Goal: Task Accomplishment & Management: Complete application form

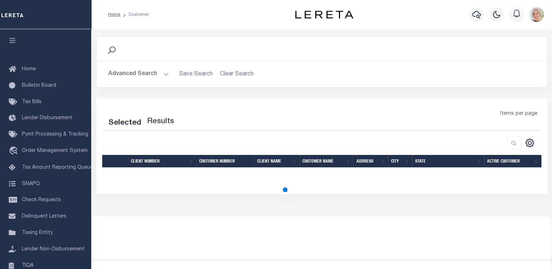
scroll to position [87, 0]
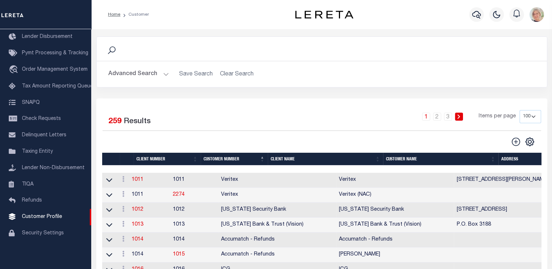
click at [223, 160] on th "Customer Number" at bounding box center [234, 159] width 67 height 13
click at [214, 160] on th "Customer Number" at bounding box center [234, 159] width 67 height 13
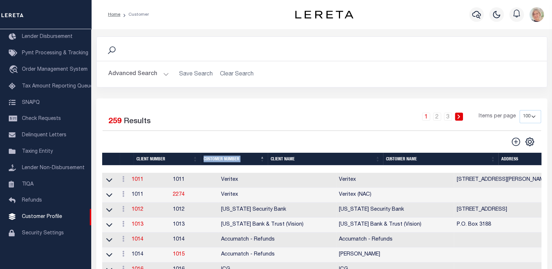
click at [153, 157] on th "Client Number" at bounding box center [166, 159] width 67 height 13
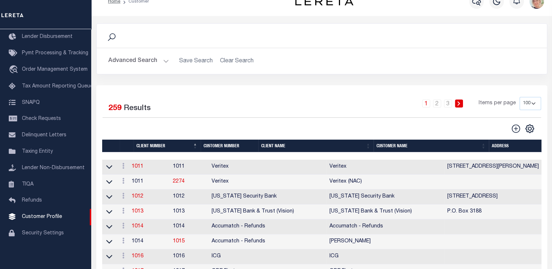
scroll to position [0, 0]
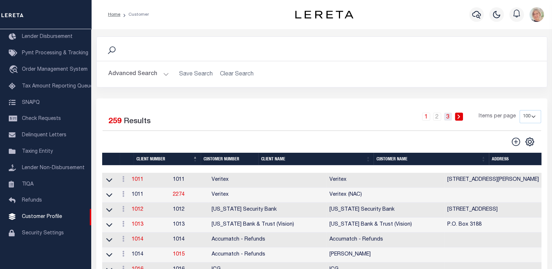
click at [446, 117] on link "3" at bounding box center [448, 117] width 8 height 8
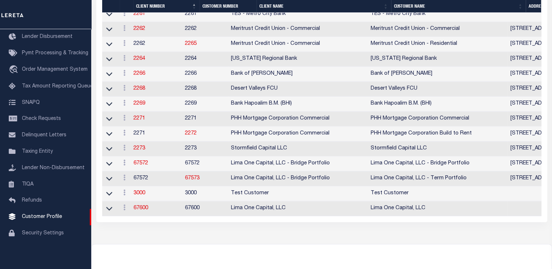
scroll to position [803, 0]
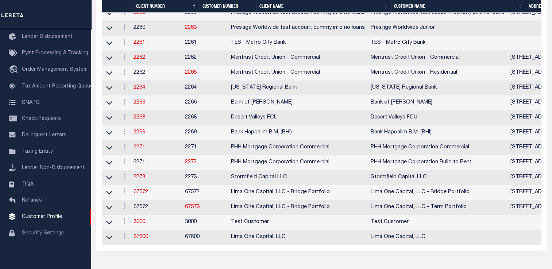
click at [142, 150] on link "2271" at bounding box center [139, 147] width 12 height 5
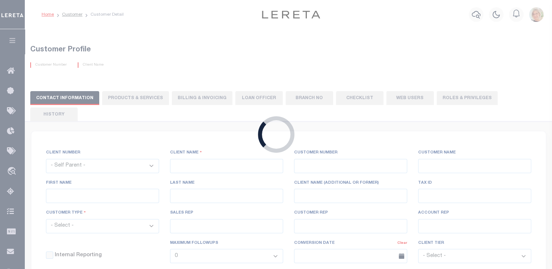
select select
type input "PHH Mortgage Corporation Commercial"
type input "2271"
type input "PHH Mortgage Corporation Commercial"
type input "Christian"
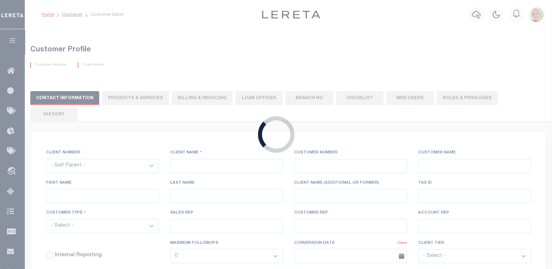
type input "Culp"
select select "Commercial"
type input "Brian Principe"
type input "Barbara Kendrick"
type input "Debbie Vecellio"
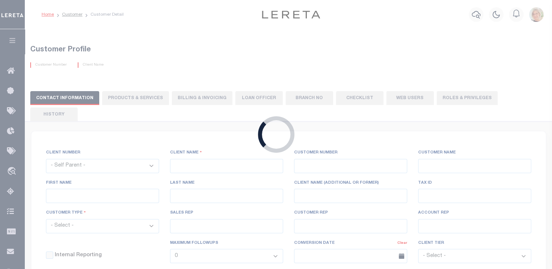
select select "OTH"
checkbox input "true"
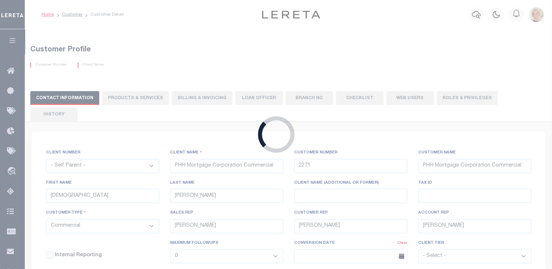
type textarea "Conversion fee $0 if no search Conversion fee $10 if search is needed - plus ad…"
type input "0"
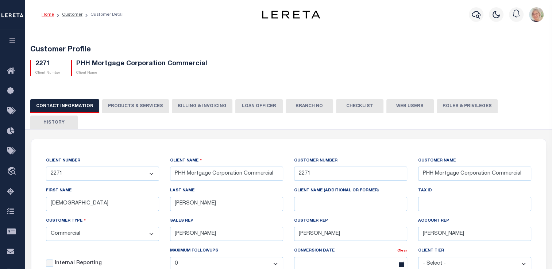
click at [131, 106] on button "PRODUCTS & SERVICES" at bounding box center [135, 106] width 67 height 14
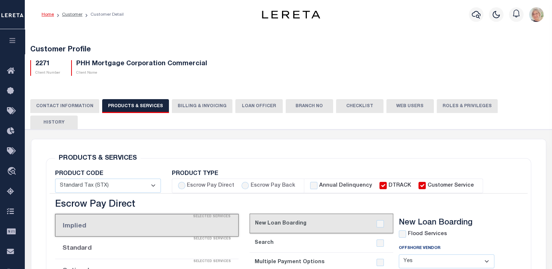
radio input "true"
checkbox input "true"
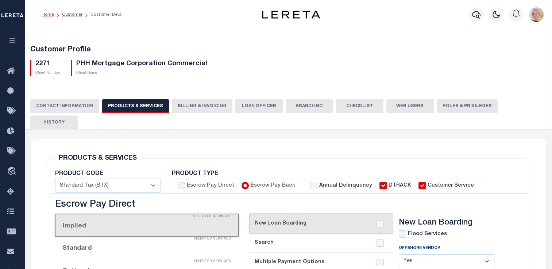
checkbox input "true"
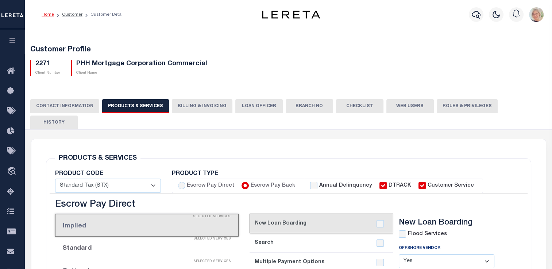
checkbox input "true"
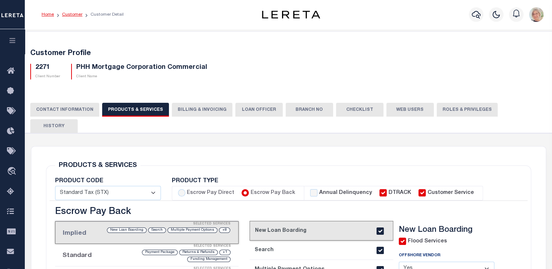
click at [70, 15] on link "Customer" at bounding box center [72, 14] width 20 height 4
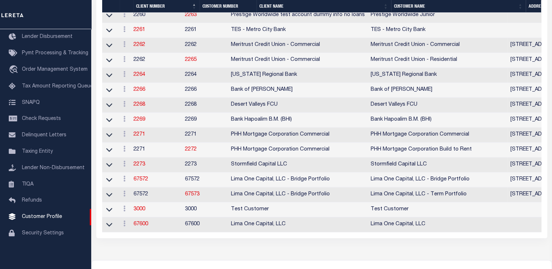
scroll to position [803, 0]
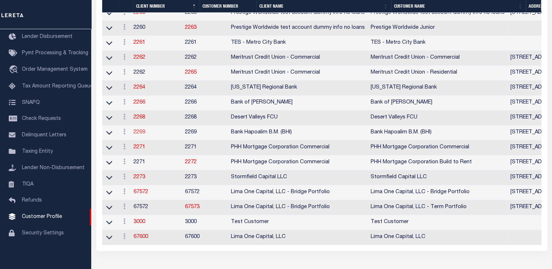
click at [140, 135] on link "2269" at bounding box center [139, 132] width 12 height 5
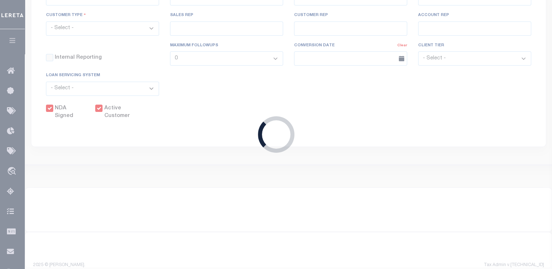
select select
type input "Bank Hapoalim B.M. (BHI)"
type input "2269"
type input "Bank Hapoalim B.M. (BHI)"
select select "Commercial"
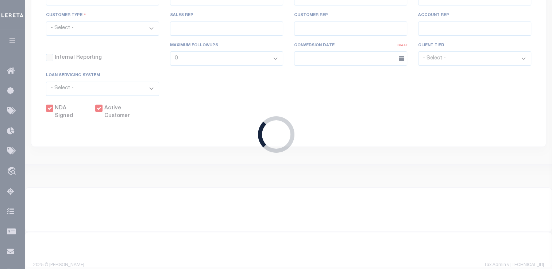
type input "Tiffany Stringfellow"
type input "Barbara Kendrick"
type input "Debbie Vecellio"
checkbox input "true"
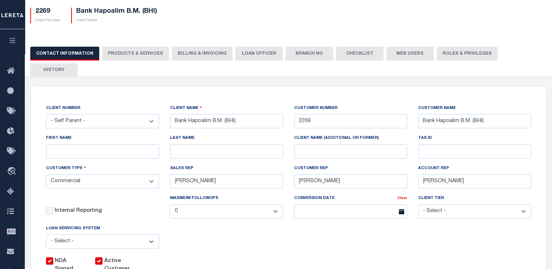
scroll to position [73, 0]
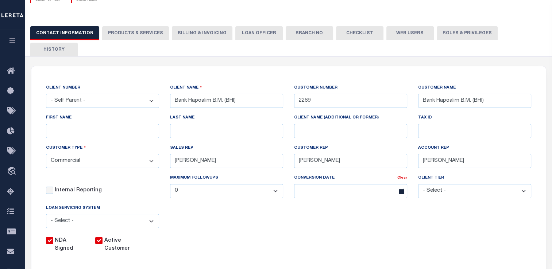
click at [130, 34] on button "PRODUCTS & SERVICES" at bounding box center [135, 33] width 67 height 14
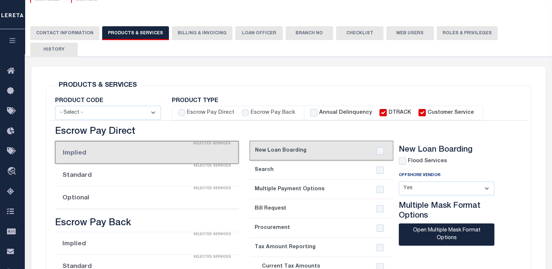
select select "STX"
radio input "true"
checkbox input "true"
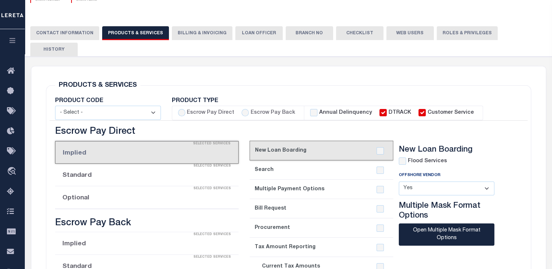
checkbox input "true"
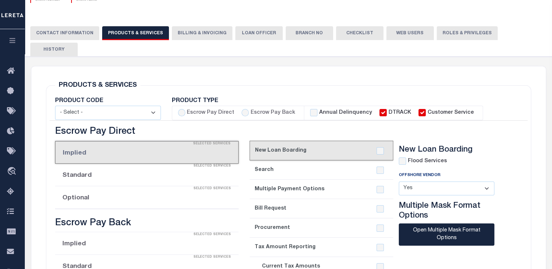
checkbox input "true"
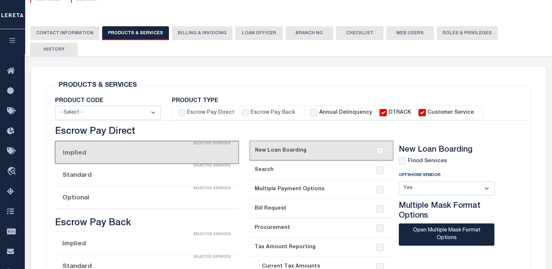
checkbox input "true"
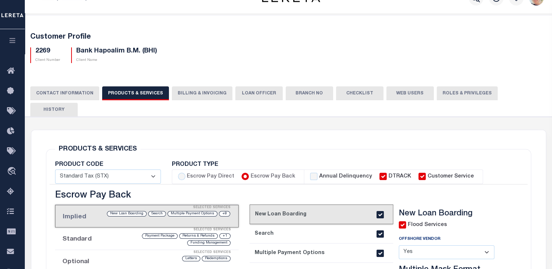
scroll to position [0, 0]
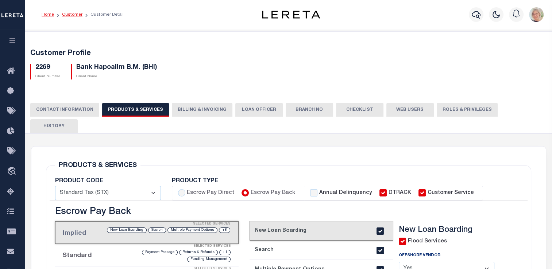
click at [77, 16] on link "Customer" at bounding box center [72, 14] width 20 height 4
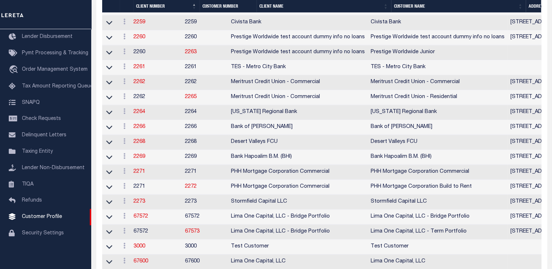
scroll to position [766, 0]
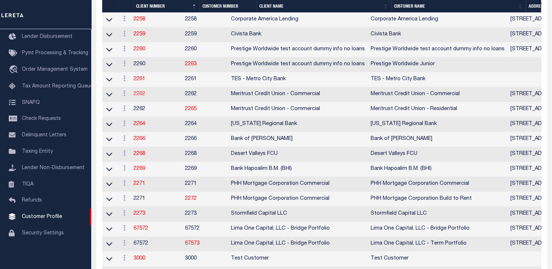
click at [139, 97] on link "2262" at bounding box center [139, 94] width 12 height 5
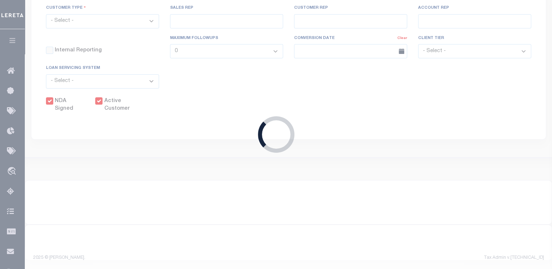
select select
type input "Meritrust Credit Union - Commercial"
type input "2262"
type input "Meritrust Credit Union - Commercial"
select select "Commercial"
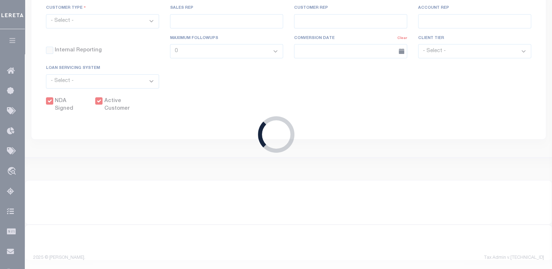
type input "[PERSON_NAME]"
type input "[DATE]"
select select "Tier 2"
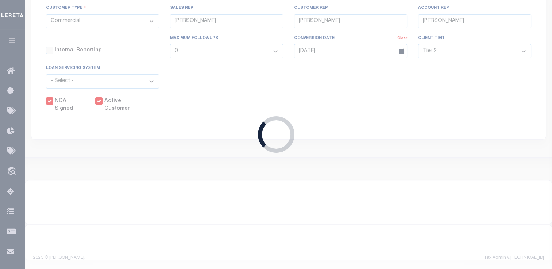
select select "FIS"
checkbox input "true"
select select
type textarea "TPS/DTrack locate SLA 90 days after receipt of conversion file [DATE] [PERSON_N…"
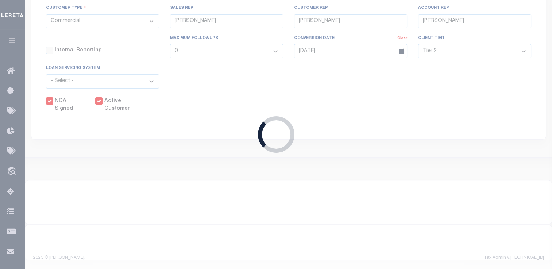
type input "20"
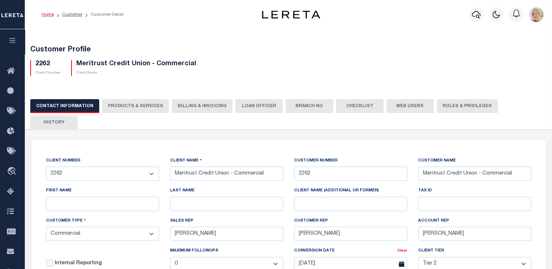
click at [126, 109] on button "PRODUCTS & SERVICES" at bounding box center [135, 106] width 67 height 14
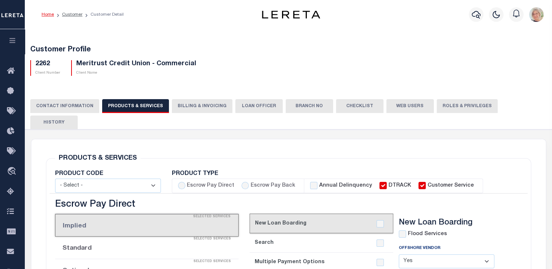
select select "STX"
radio input "true"
checkbox input "true"
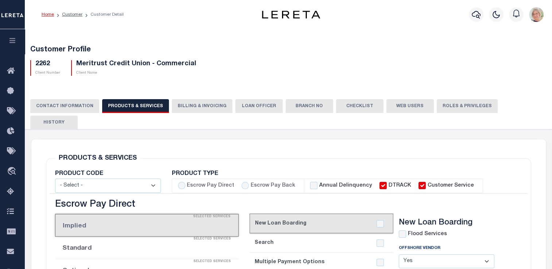
checkbox input "true"
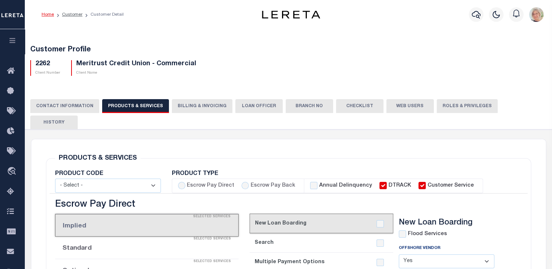
checkbox input "true"
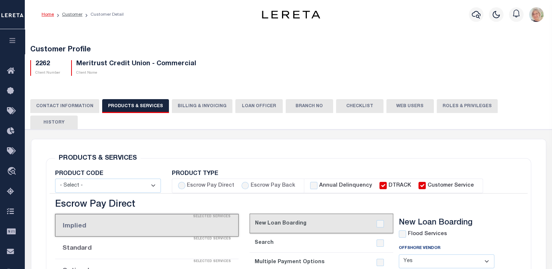
checkbox input "true"
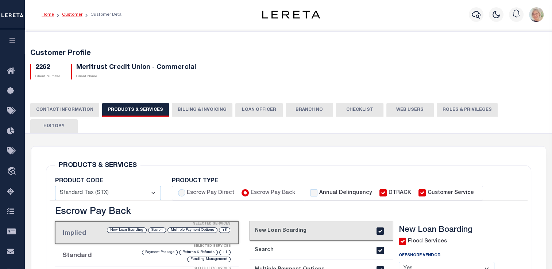
click at [70, 15] on link "Customer" at bounding box center [72, 14] width 20 height 4
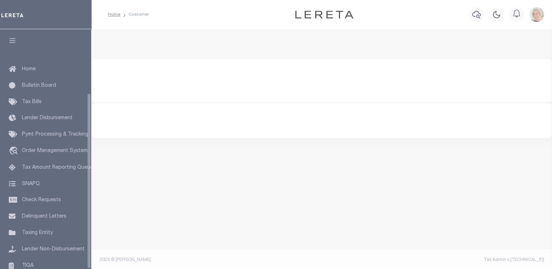
scroll to position [87, 0]
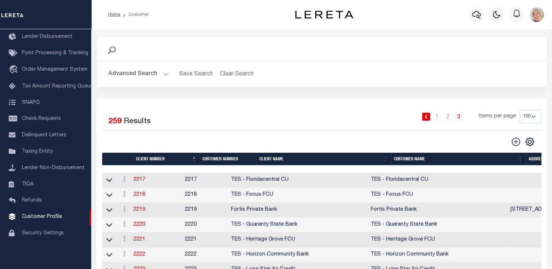
click at [272, 160] on th "Client Name" at bounding box center [323, 159] width 135 height 13
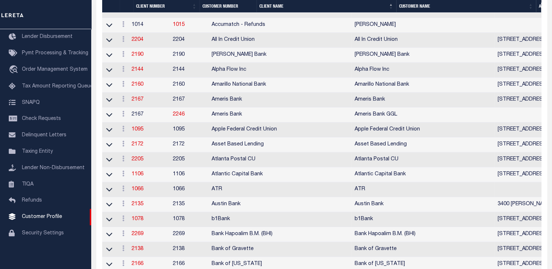
scroll to position [146, 0]
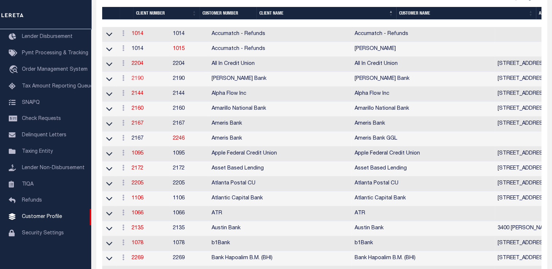
click at [142, 80] on link "2190" at bounding box center [138, 78] width 12 height 5
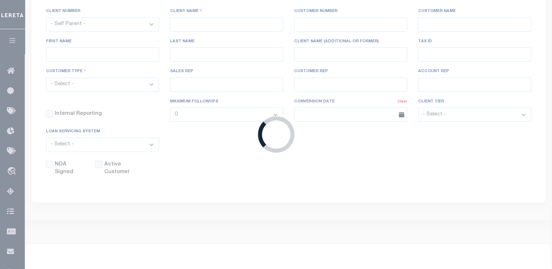
select select
type input "Alma Bank"
type input "2190"
type input "Alma Bank"
type input "Kate"
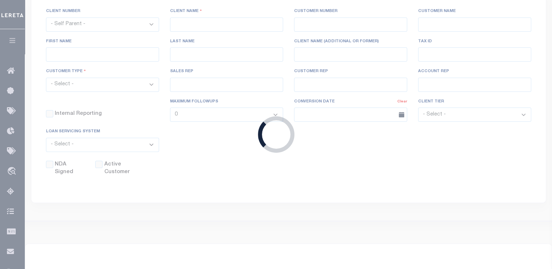
type input "Stapleton"
type input "Barbara Kendrick"
type input "Tony Targhetta"
type input "11/10/2022"
select select "Tier 1"
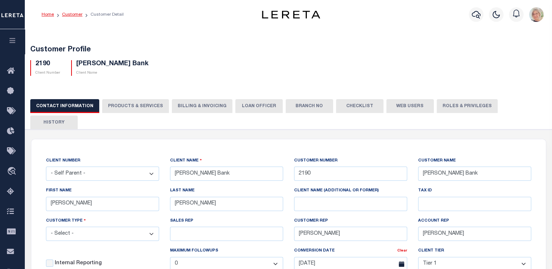
click at [69, 13] on link "Customer" at bounding box center [72, 14] width 20 height 4
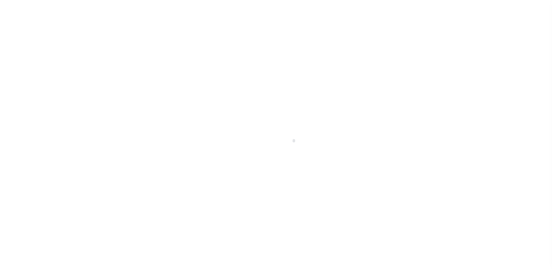
scroll to position [87, 0]
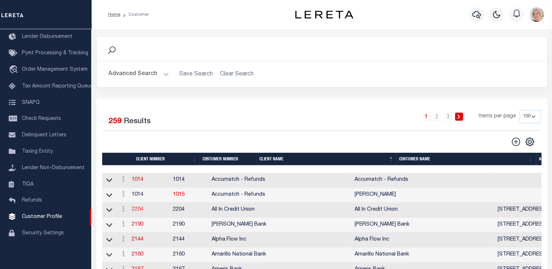
click at [140, 210] on link "2204" at bounding box center [138, 209] width 12 height 5
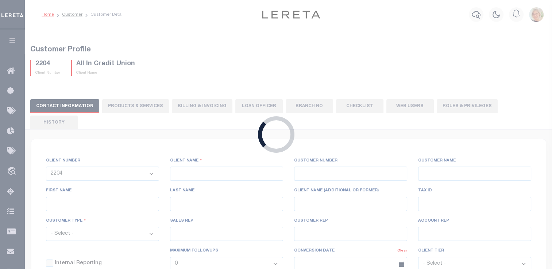
select select
type input "All In Credit Union"
type input "2204"
type input "All In Credit Union"
type input "[PERSON_NAME]"
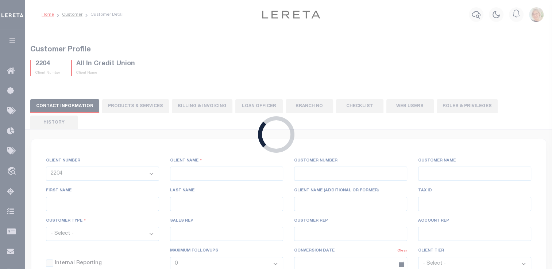
type input "[PERSON_NAME]"
select select "Residential"
type input "[PERSON_NAME]"
select select "FIS"
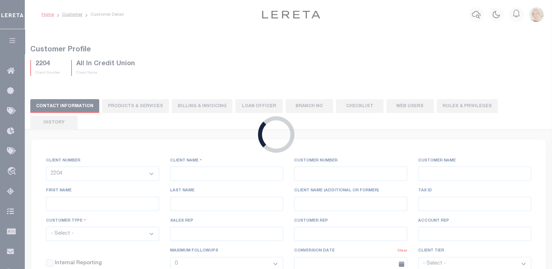
checkbox input "true"
select select
type textarea "Up to 4 parcels included in LOL - additional parcels after 4 is $5.00 per parce…"
type input "2"
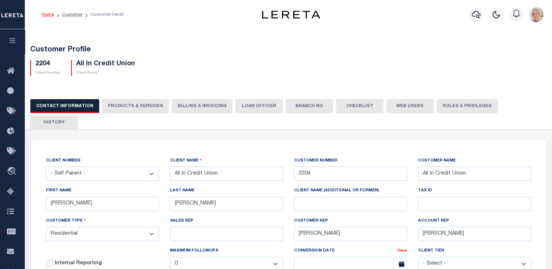
click at [123, 105] on button "PRODUCTS & SERVICES" at bounding box center [135, 106] width 67 height 14
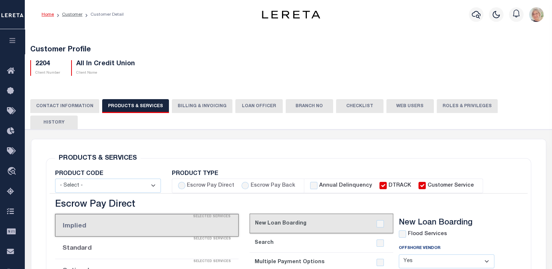
select select "STX"
radio input "true"
checkbox input "true"
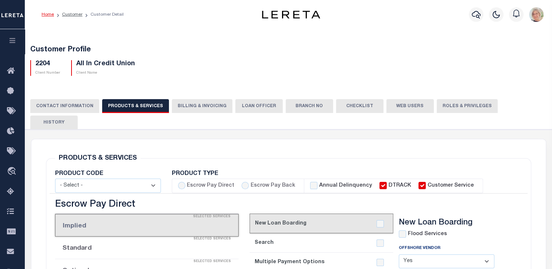
checkbox input "true"
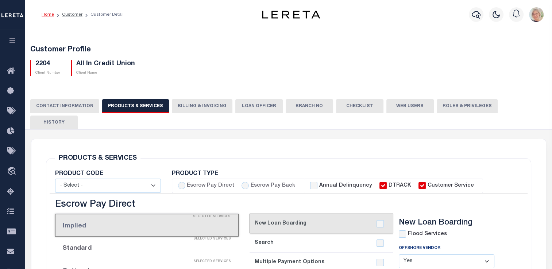
checkbox input "true"
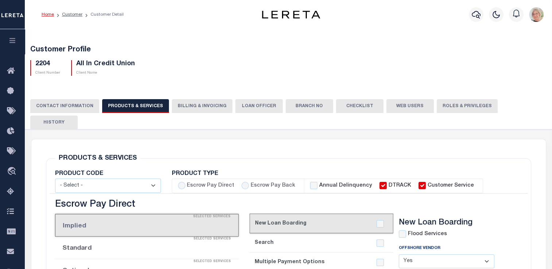
checkbox input "true"
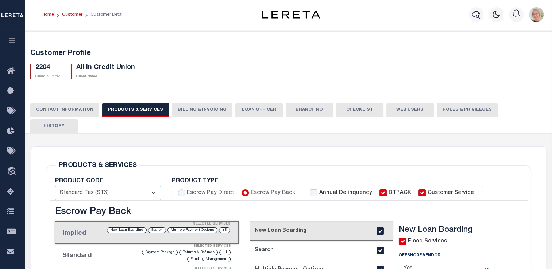
click at [73, 16] on link "Customer" at bounding box center [72, 14] width 20 height 4
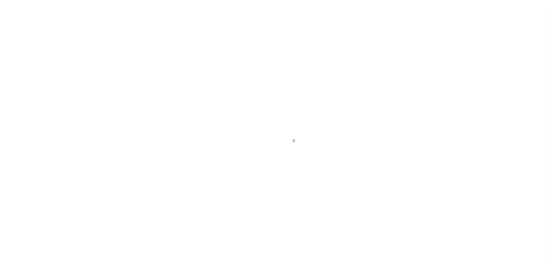
scroll to position [87, 0]
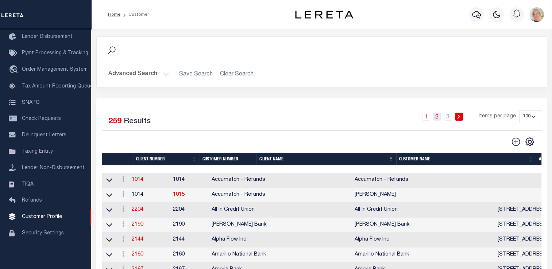
click at [438, 119] on link "2" at bounding box center [437, 117] width 8 height 8
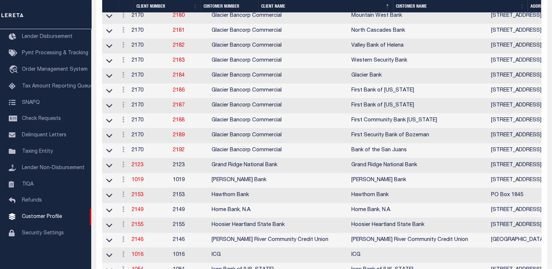
scroll to position [3, 0]
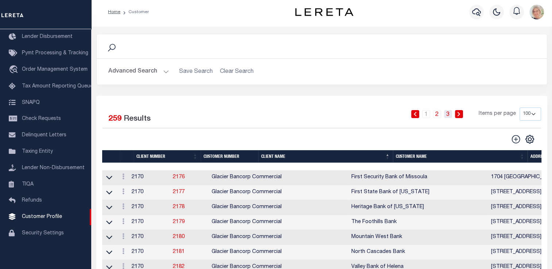
click at [447, 115] on link "3" at bounding box center [448, 114] width 8 height 8
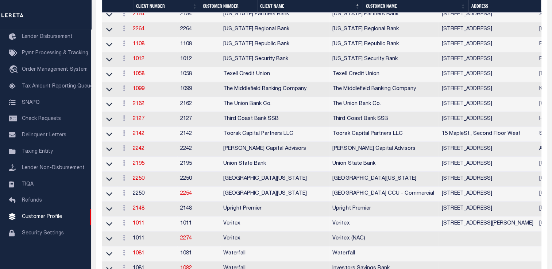
scroll to position [695, 0]
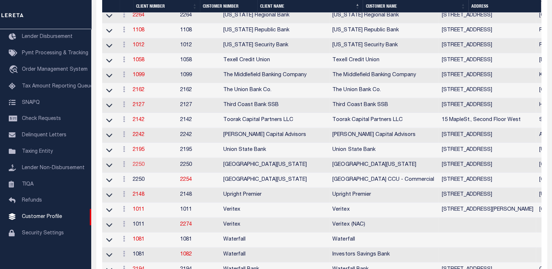
click at [141, 167] on link "2250" at bounding box center [139, 164] width 12 height 5
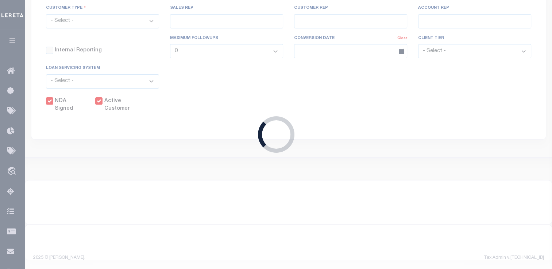
select select
type input "[GEOGRAPHIC_DATA][US_STATE]"
type input "2250"
type input "[GEOGRAPHIC_DATA][US_STATE]"
type input "David"
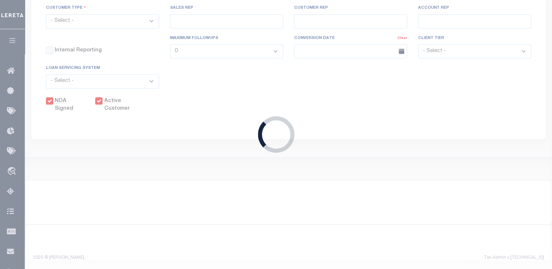
type input "Balcom"
select select "Mixed Portfolio"
type input "John Stachowsky"
type input "[PERSON_NAME]"
type input "Beth Wiebe"
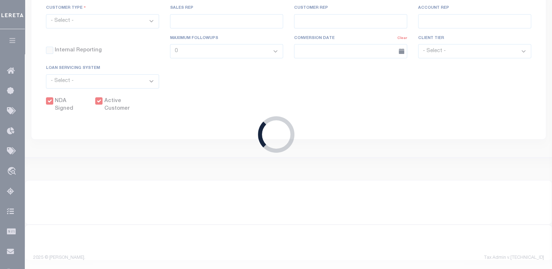
select select "FIS"
checkbox input "true"
select select
checkbox input "true"
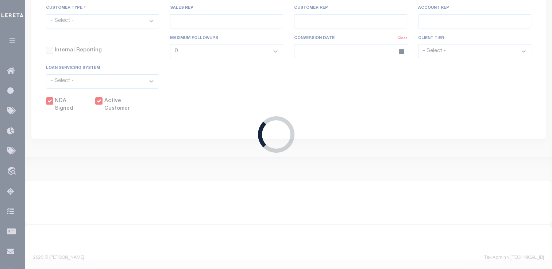
checkbox input "true"
type textarea "2/21/25 BW: Monthly minimum changed from 20 to 10. Client no longer services es…"
type input "10"
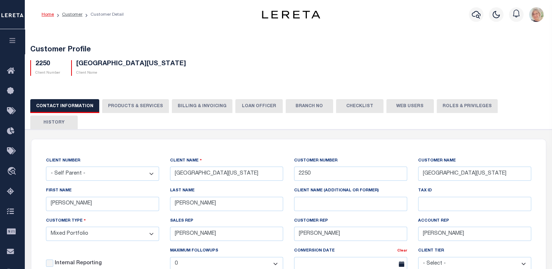
click at [146, 105] on button "PRODUCTS & SERVICES" at bounding box center [135, 106] width 67 height 14
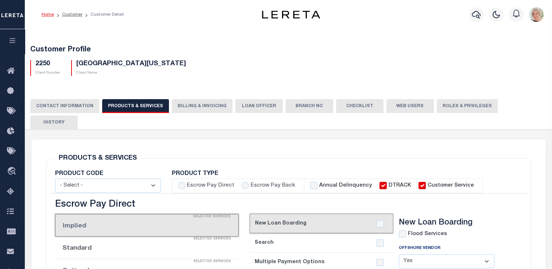
select select "STX"
radio input "true"
checkbox input "true"
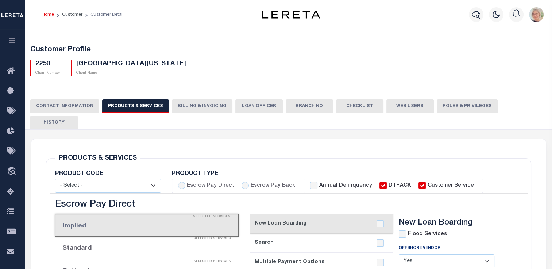
checkbox input "true"
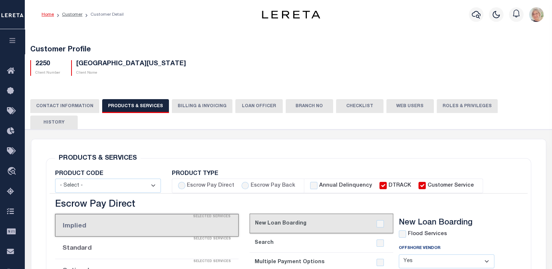
checkbox input "true"
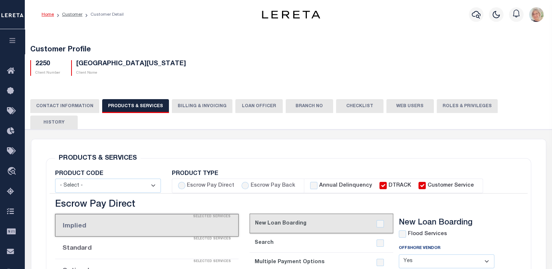
checkbox input "true"
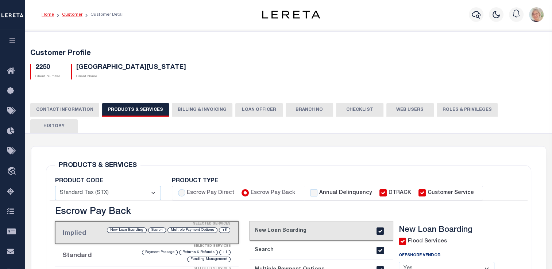
click at [71, 12] on link "Customer" at bounding box center [72, 14] width 20 height 4
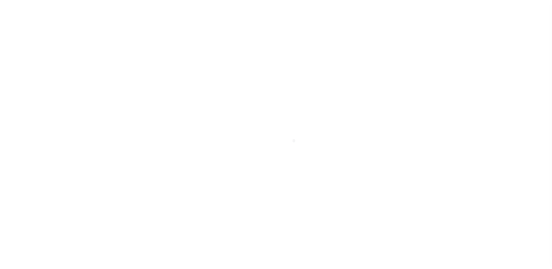
scroll to position [87, 0]
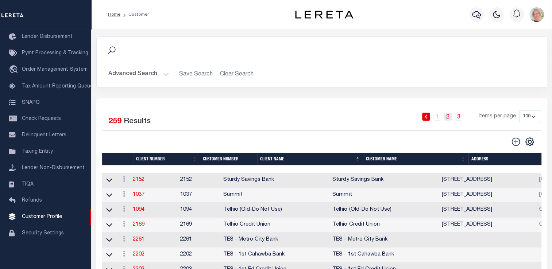
click at [447, 117] on link "2" at bounding box center [448, 117] width 8 height 8
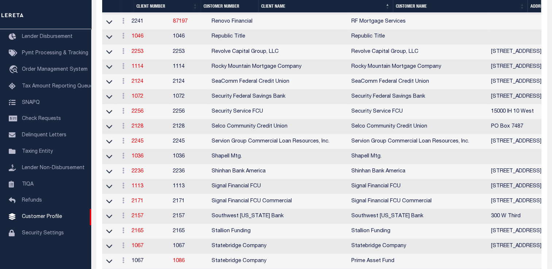
scroll to position [1315, 0]
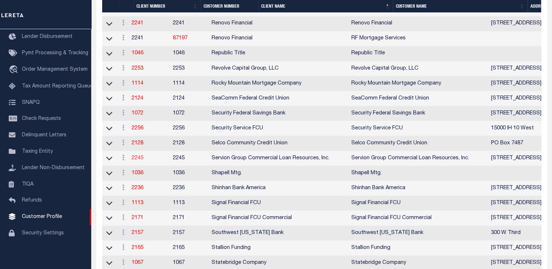
click at [142, 160] on link "2245" at bounding box center [138, 157] width 12 height 5
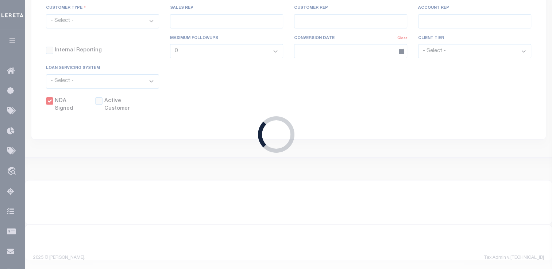
select select
type input "Servion Group Commercial Loan Resources, Inc."
type input "2245"
type input "Servion Group Commercial Loan Resources, Inc."
type input "[PERSON_NAME]"
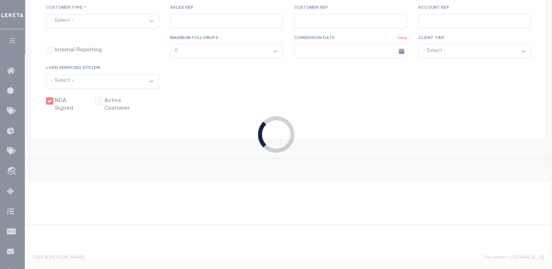
type input "Gregoire"
type input "[PERSON_NAME]"
select select "FIC"
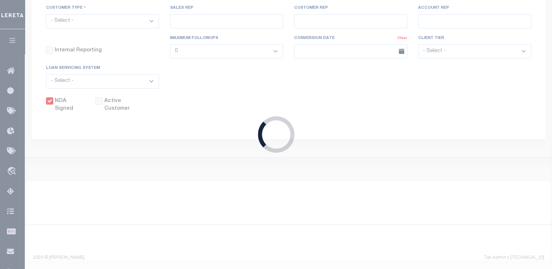
checkbox input "true"
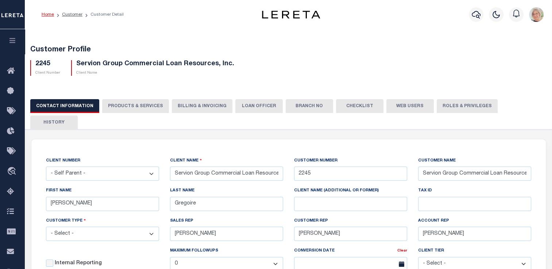
click at [139, 106] on button "PRODUCTS & SERVICES" at bounding box center [135, 106] width 67 height 14
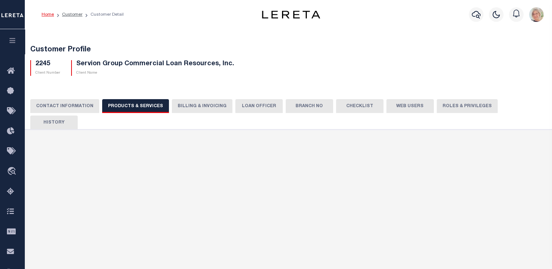
select select "STX"
radio input "true"
checkbox input "true"
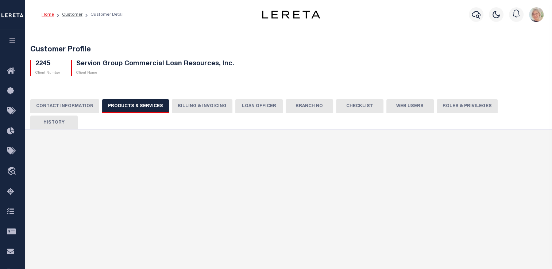
checkbox input "true"
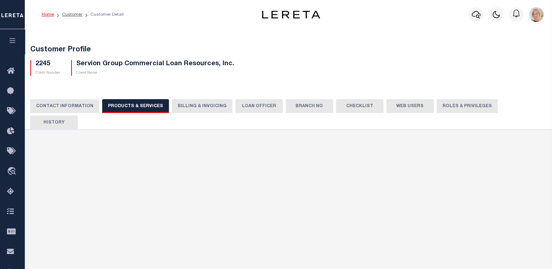
checkbox input "true"
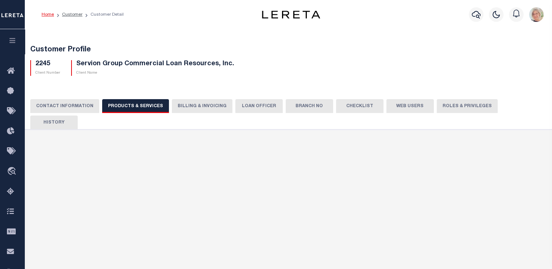
checkbox input "true"
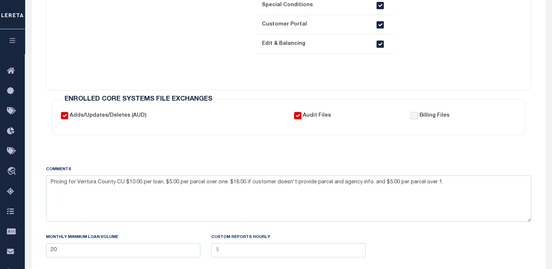
scroll to position [365, 0]
